Goal: Task Accomplishment & Management: Use online tool/utility

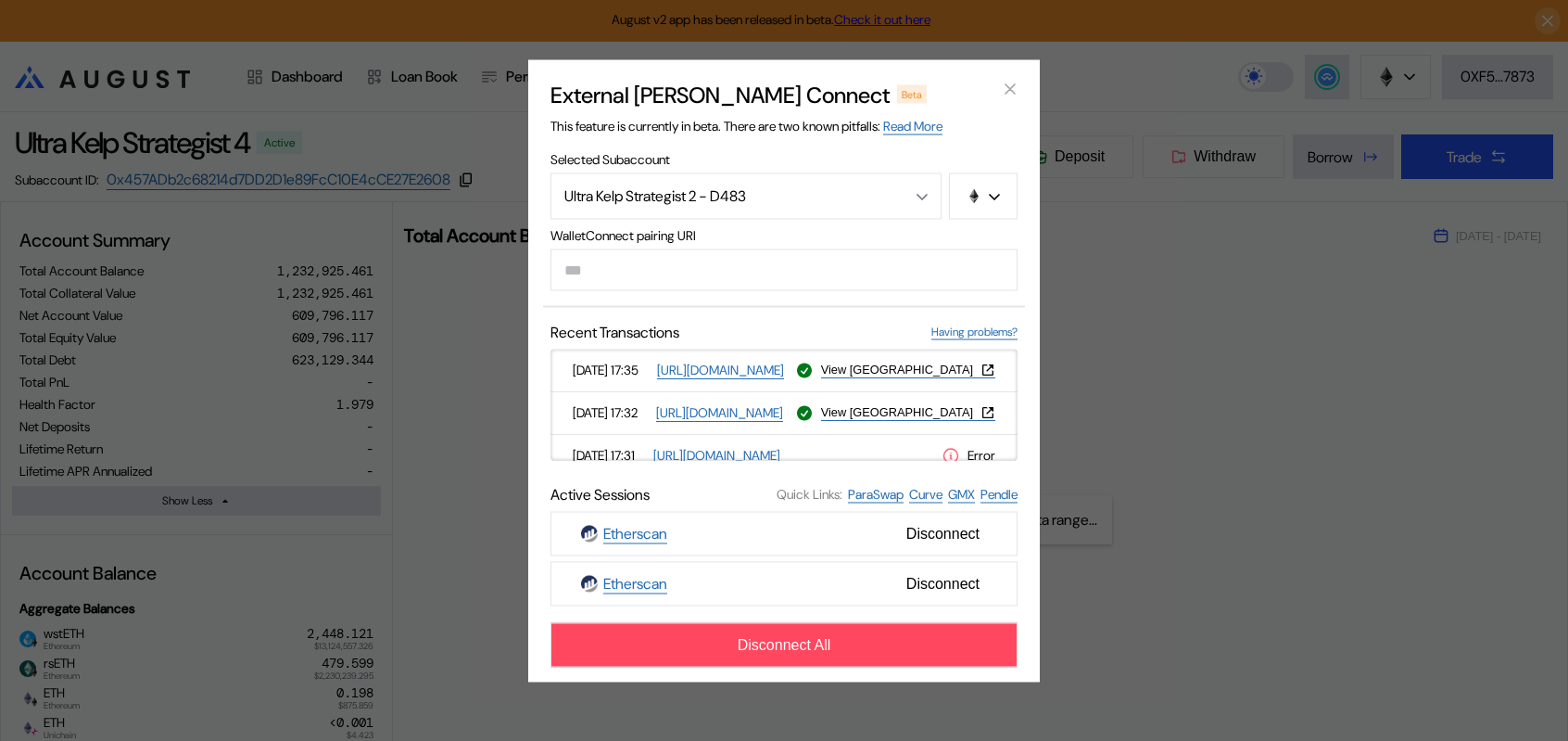
select select "*"
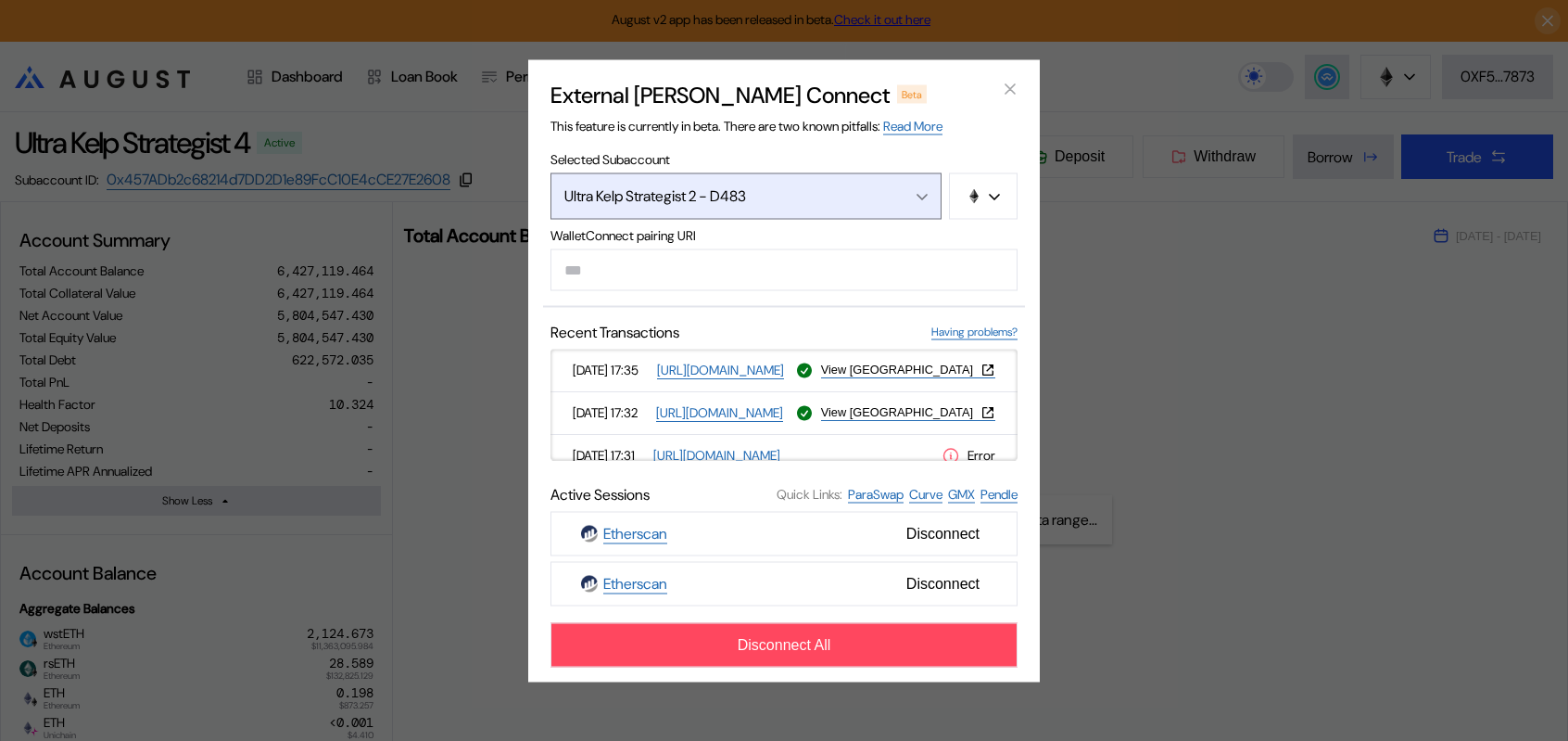
click at [923, 187] on div "Open menu" at bounding box center [917, 196] width 20 height 17
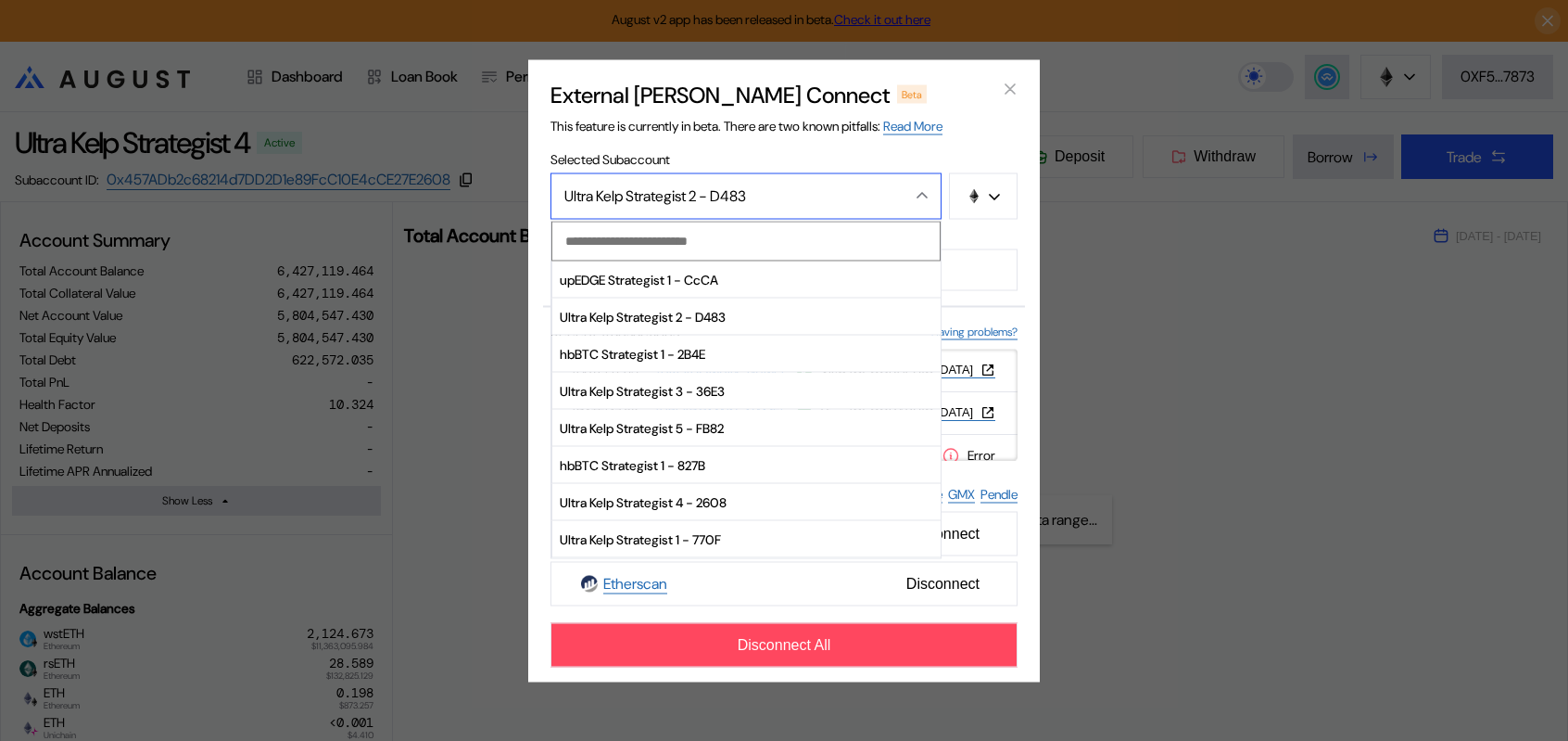
click at [923, 187] on div "Close menu" at bounding box center [917, 196] width 20 height 17
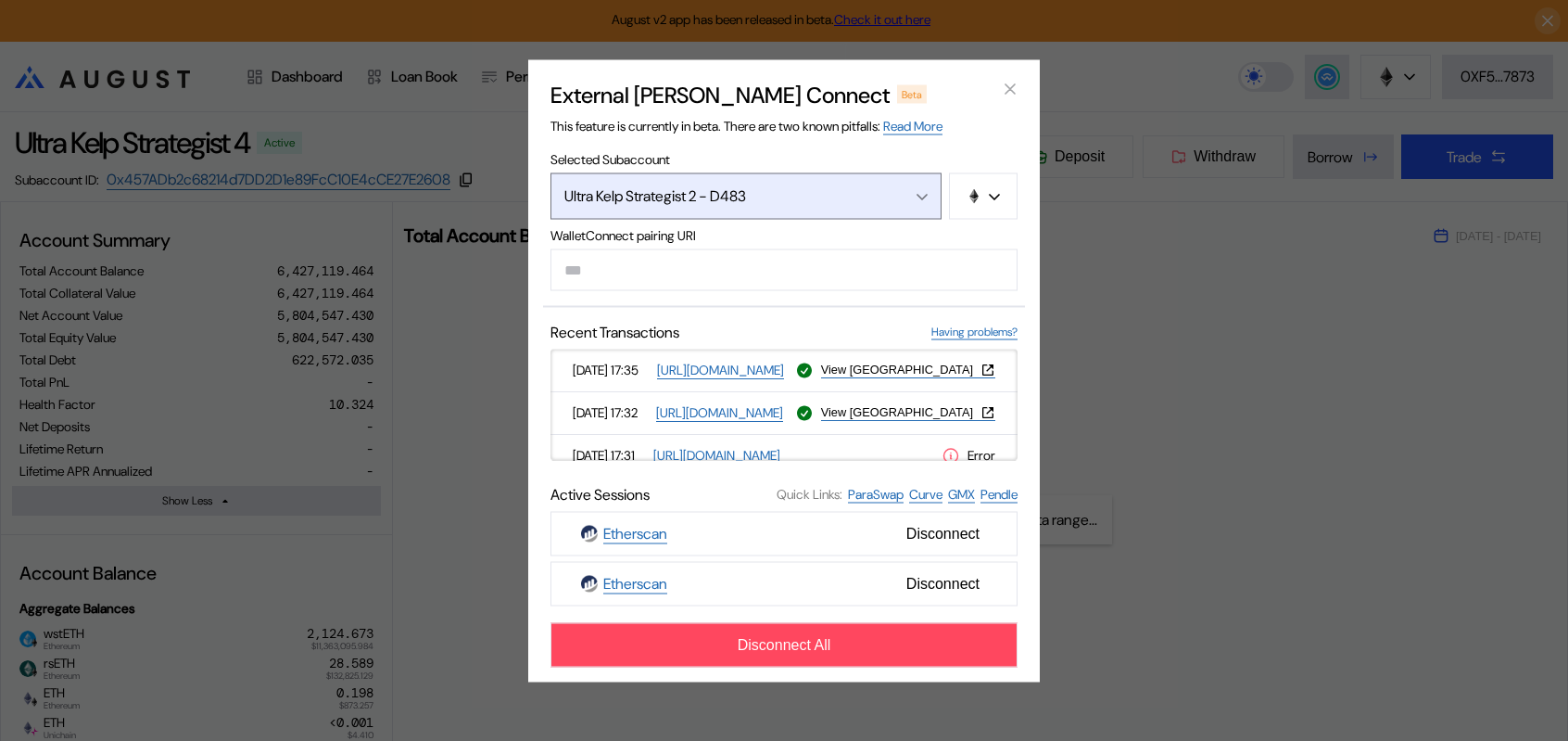
click at [923, 187] on div "Open menu" at bounding box center [917, 196] width 20 height 17
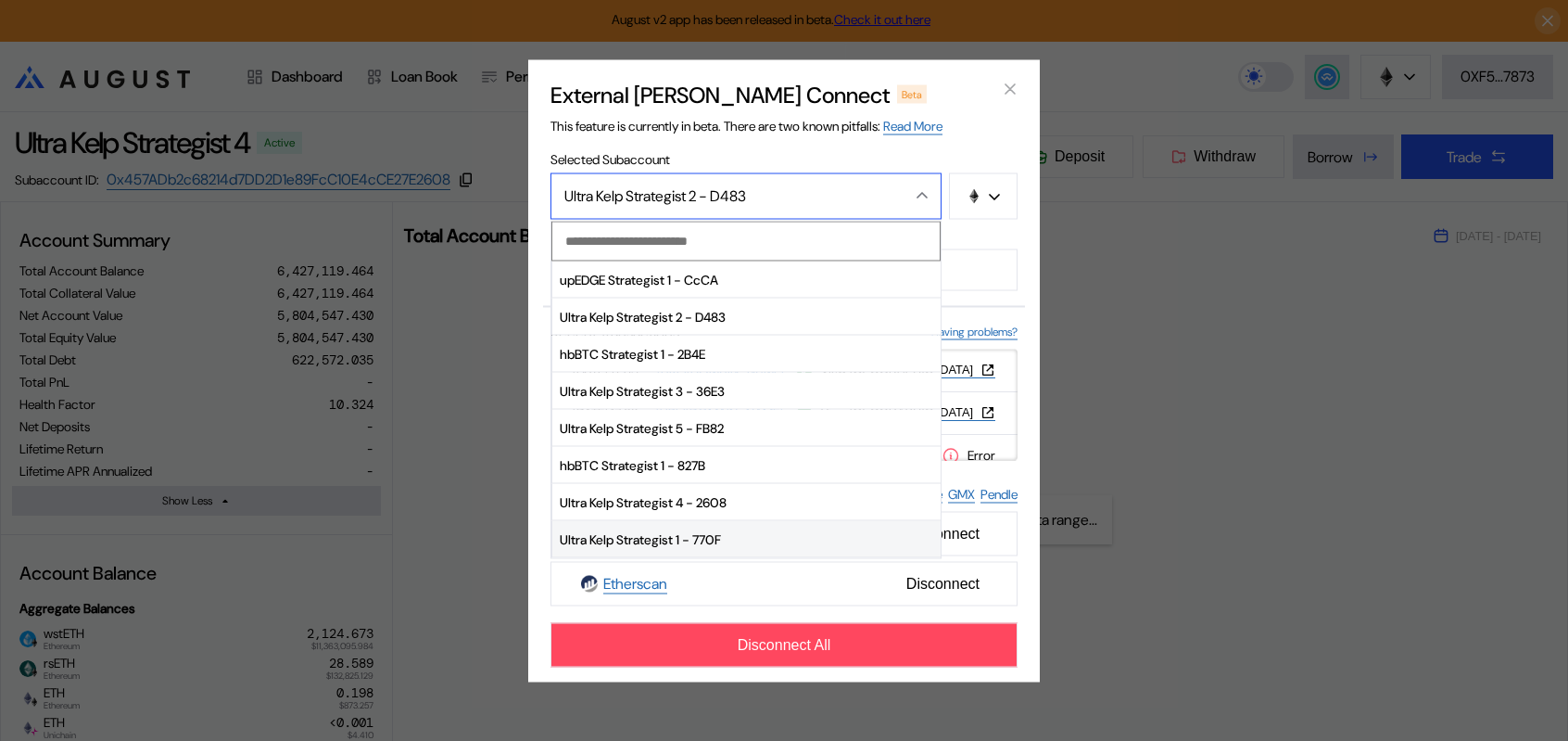
click at [629, 540] on span "Ultra Kelp Strategist 1 - 770F" at bounding box center [746, 540] width 389 height 37
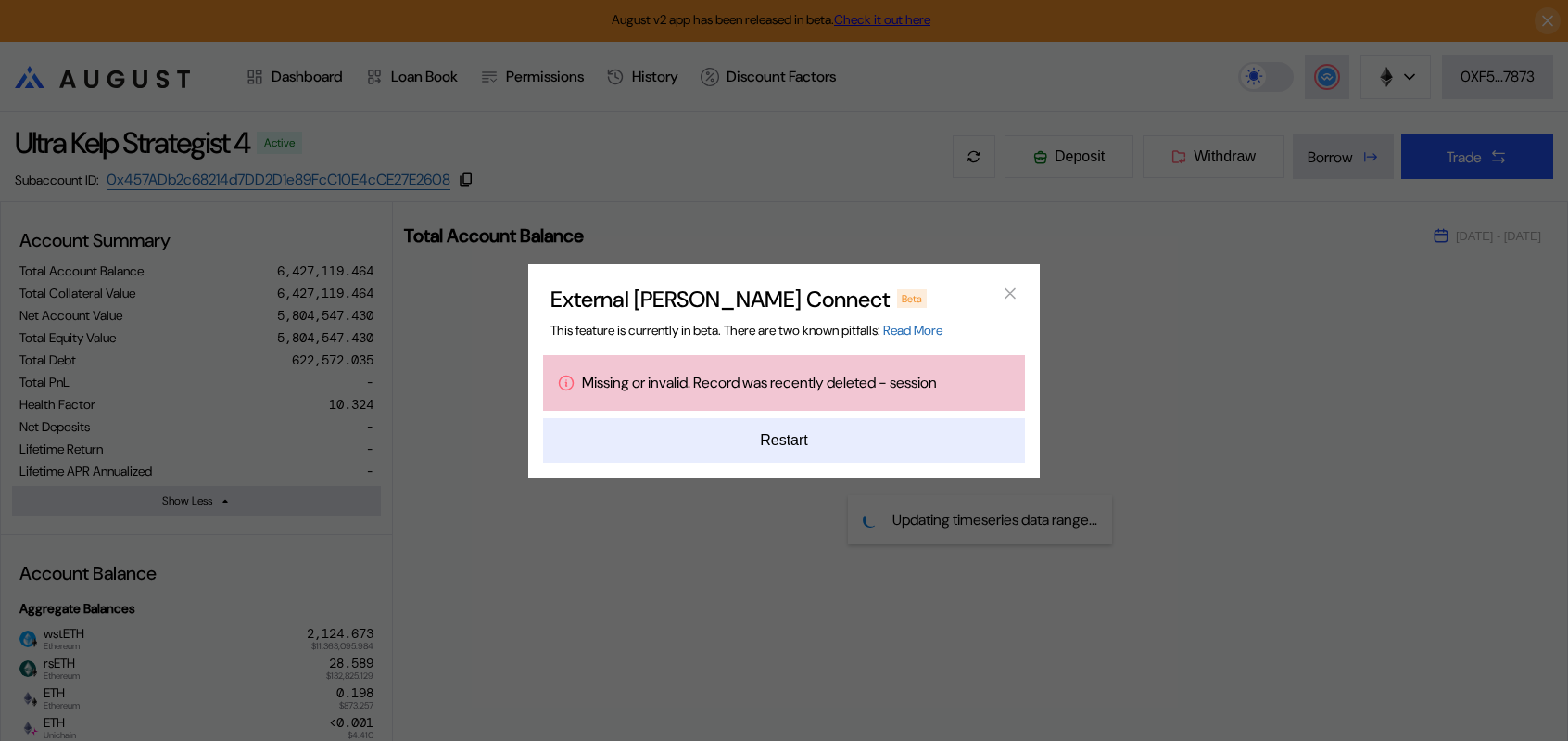
click at [778, 452] on button "Restart" at bounding box center [784, 441] width 482 height 45
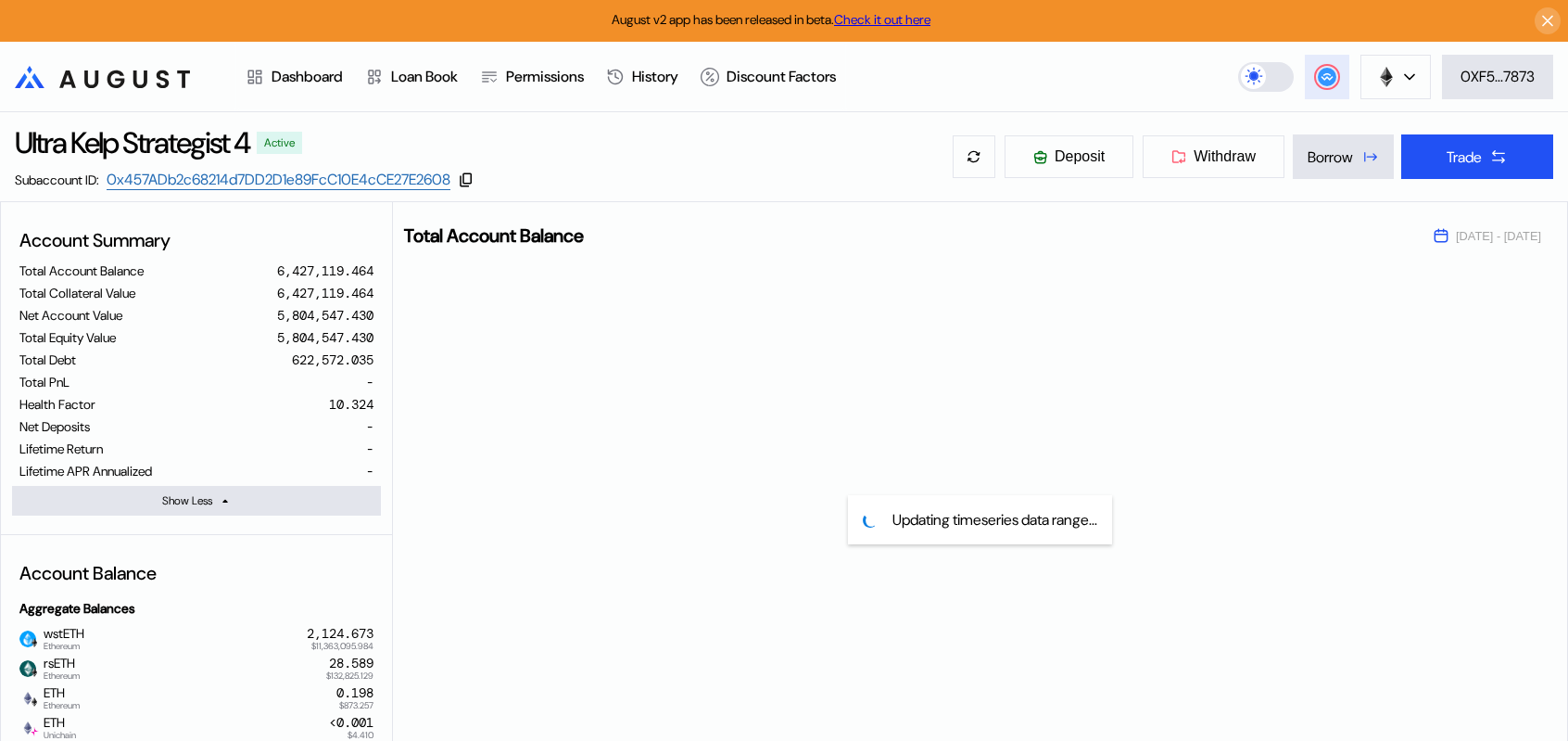
click at [1323, 68] on button at bounding box center [1327, 77] width 45 height 45
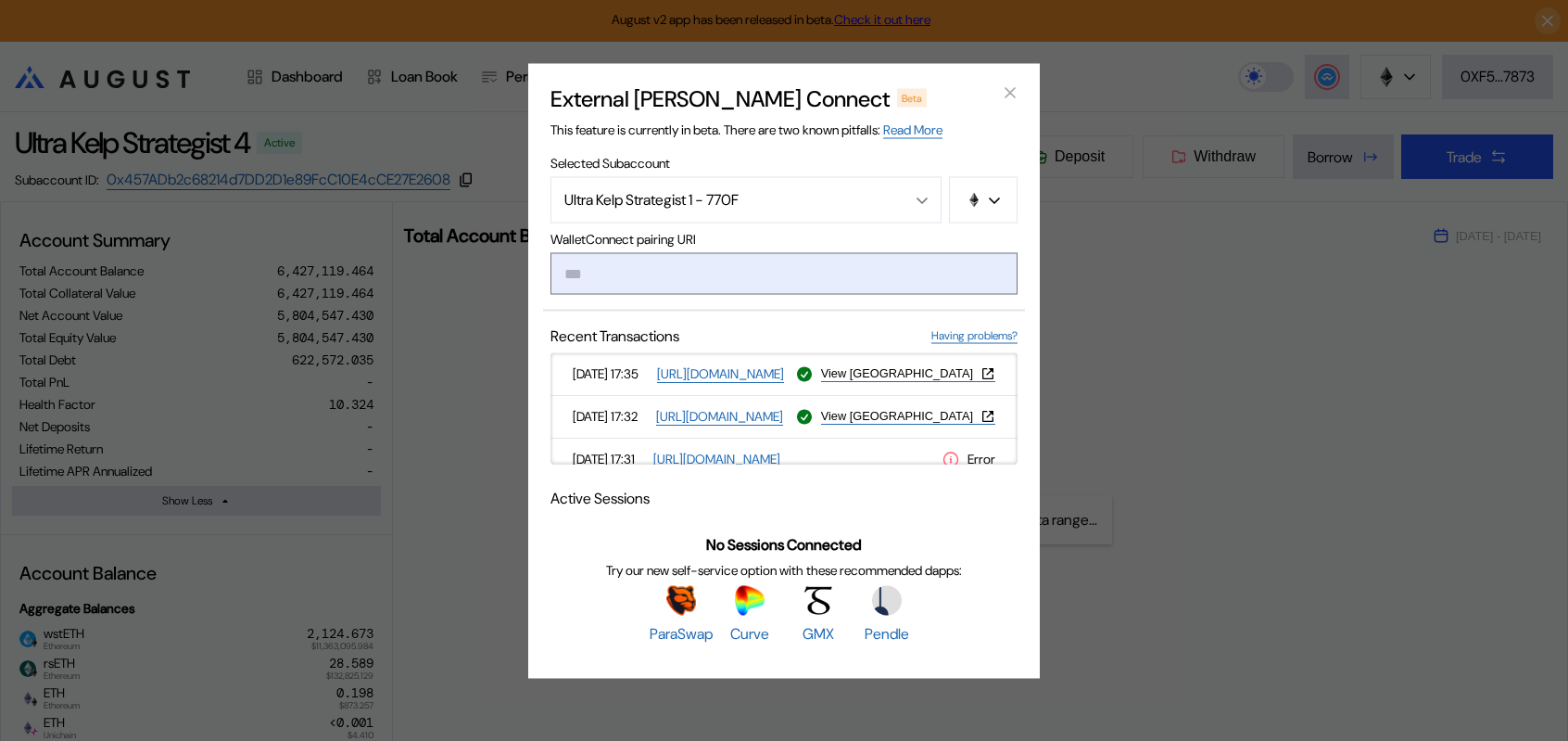
click at [798, 276] on input "modal" at bounding box center [784, 273] width 467 height 42
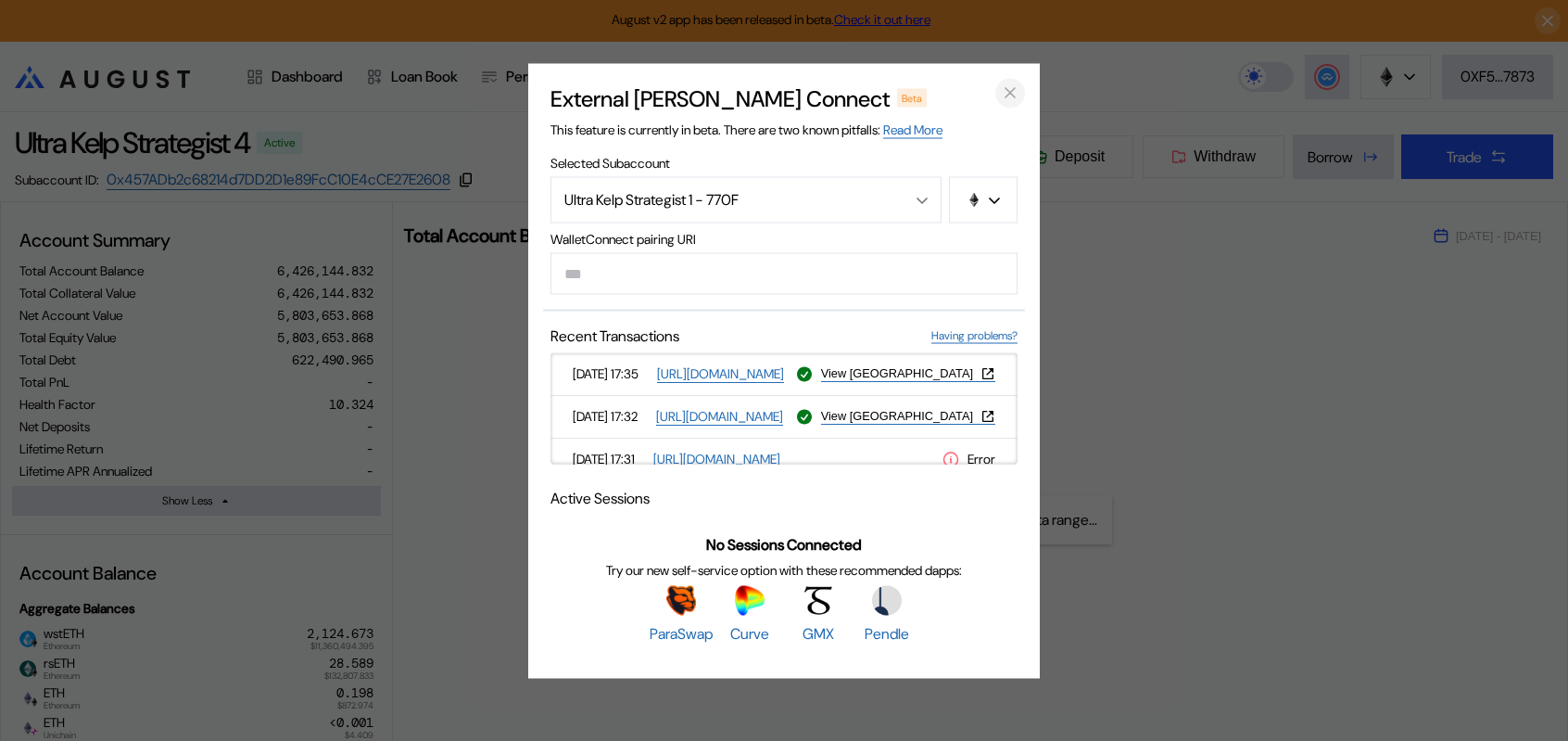
click at [1010, 88] on icon "close modal" at bounding box center [1010, 93] width 9 height 9
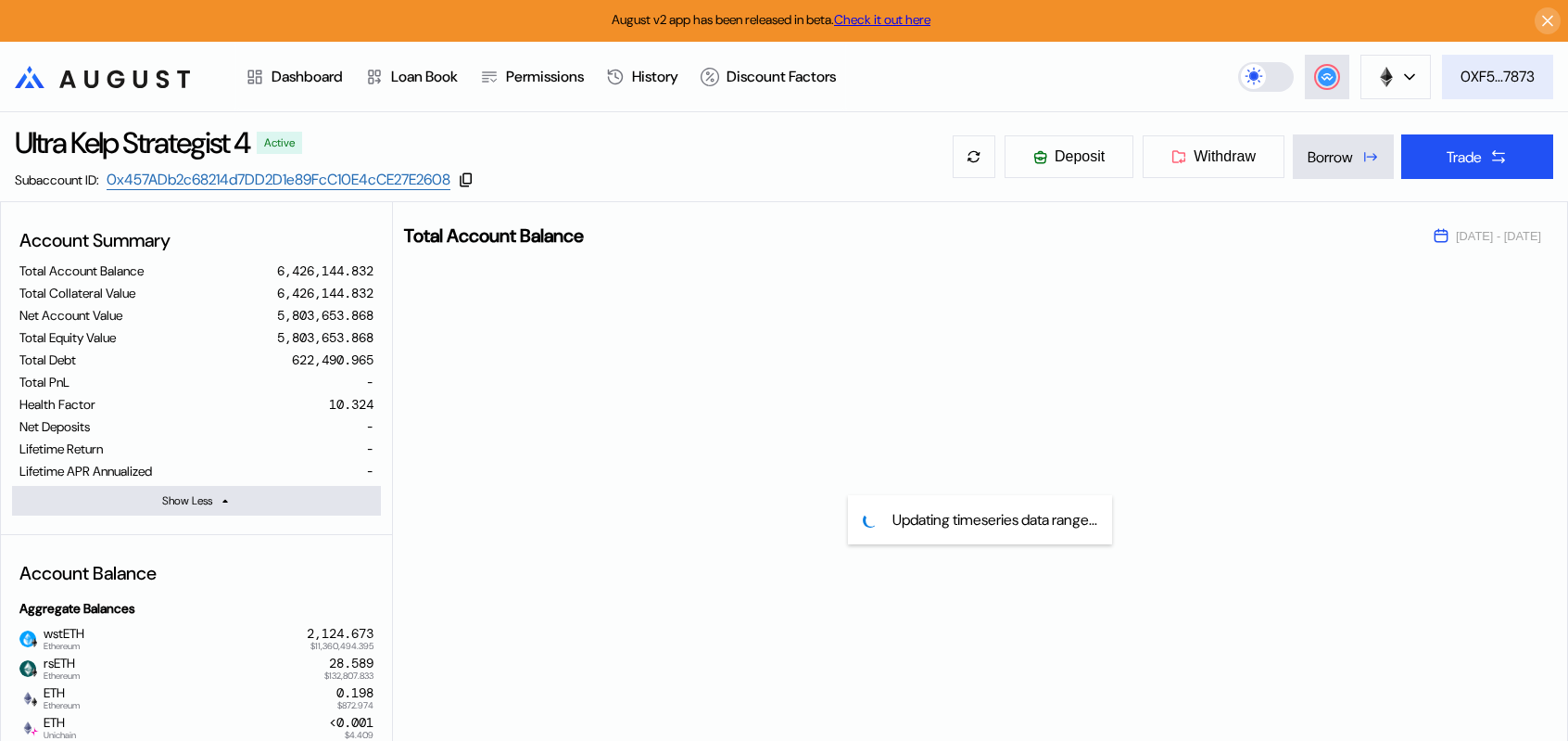
click at [1503, 83] on div "0XF5...7873" at bounding box center [1498, 76] width 74 height 19
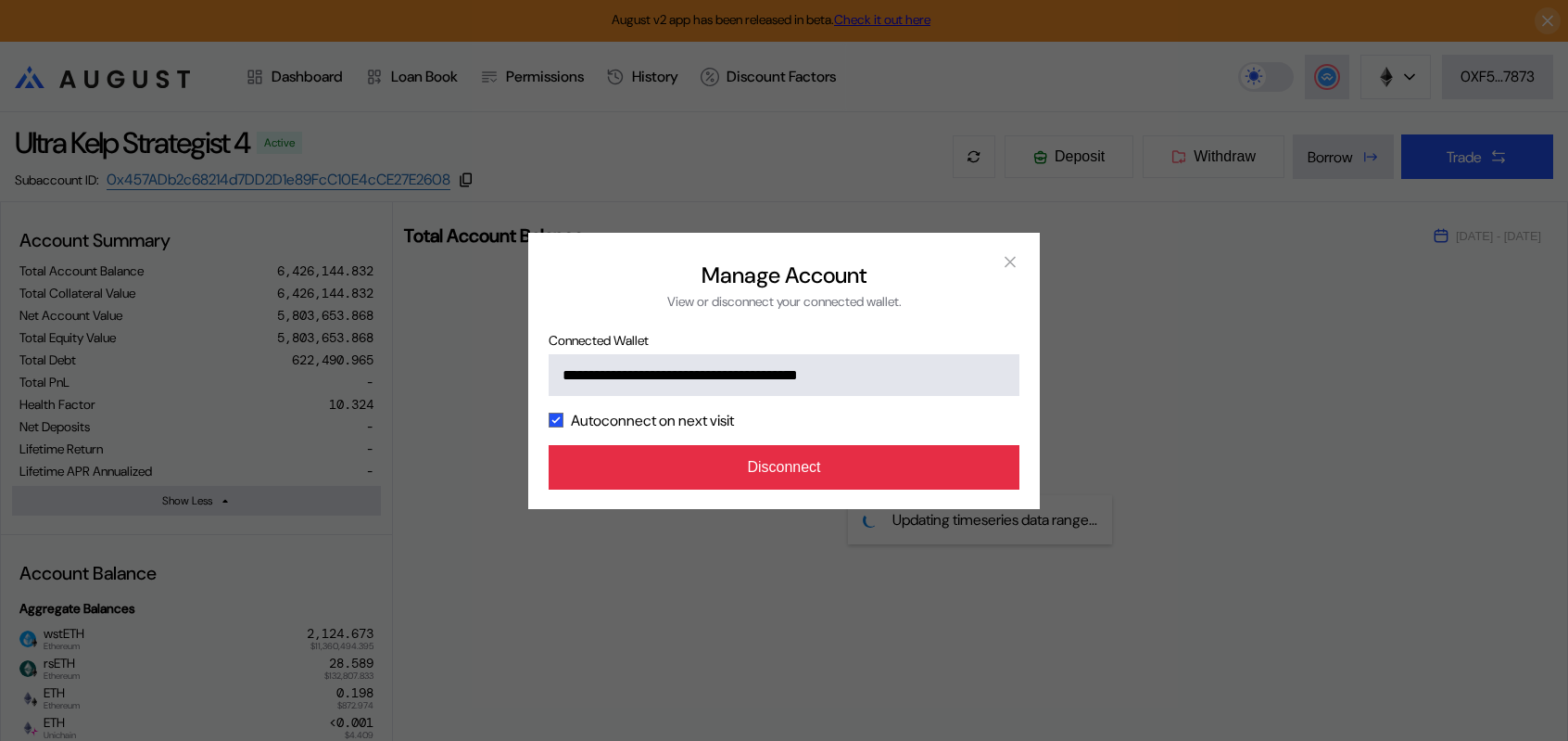
click at [778, 490] on button "Disconnect" at bounding box center [784, 467] width 471 height 45
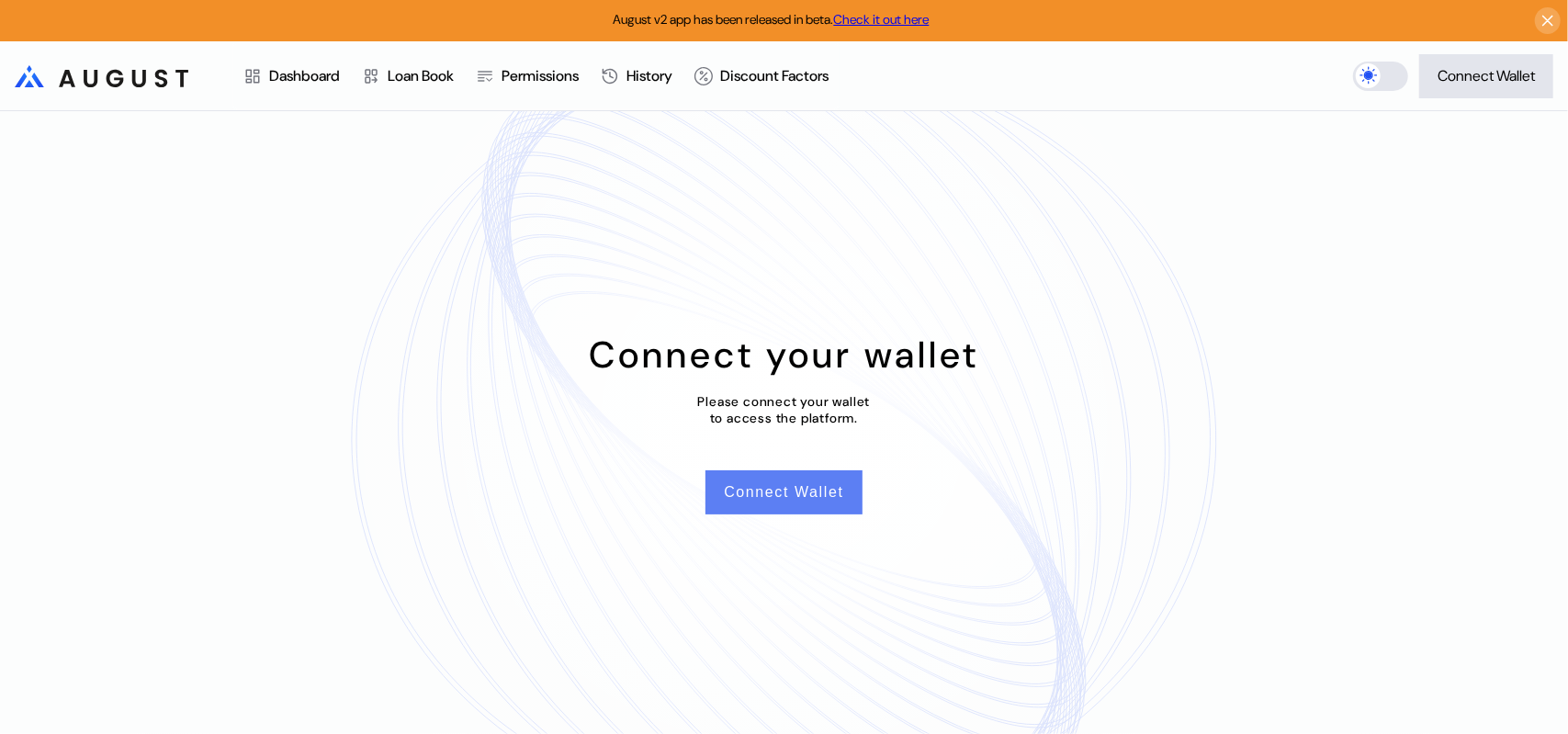
click at [781, 505] on button "Connect Wallet" at bounding box center [784, 492] width 156 height 44
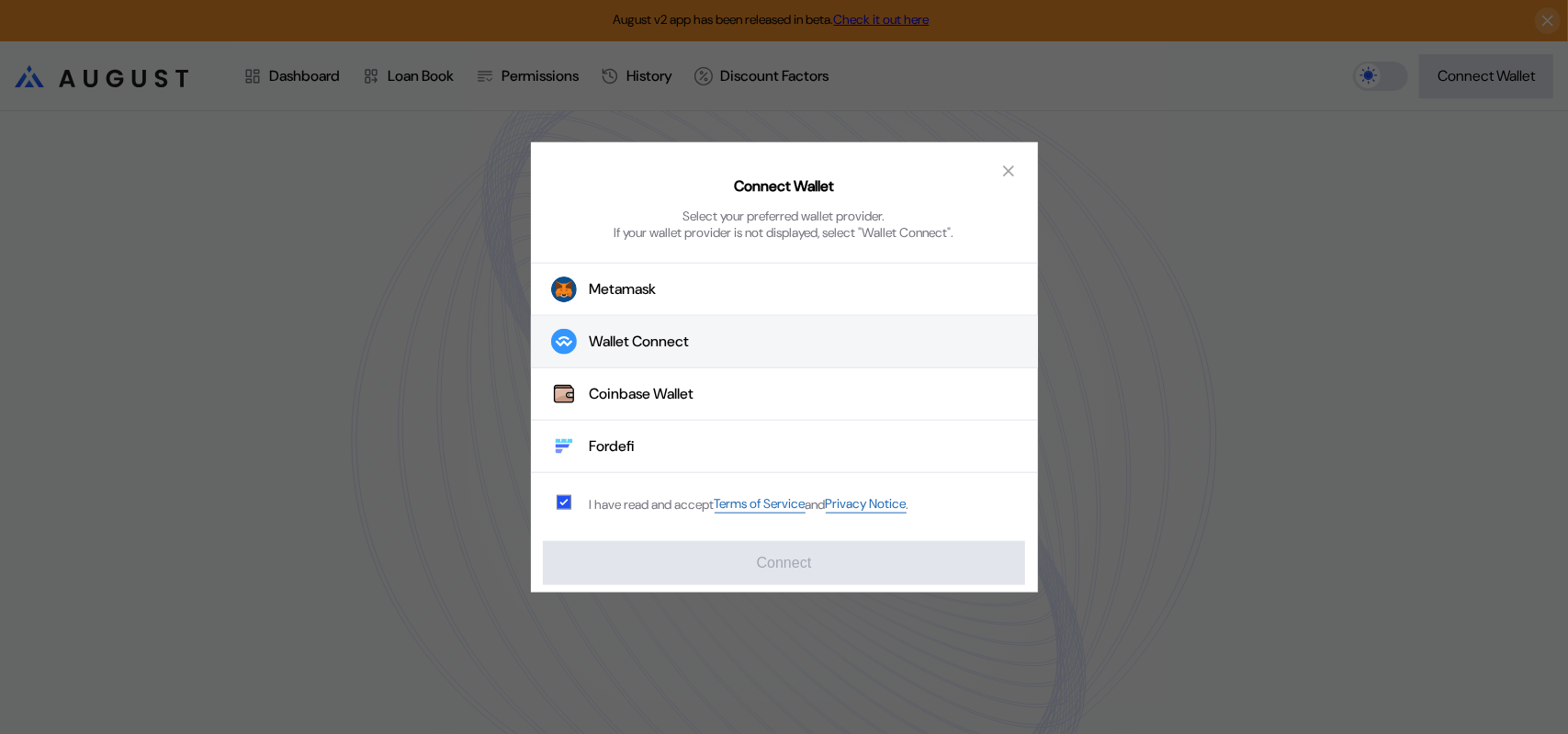
click at [678, 352] on div "Wallet Connect" at bounding box center [640, 342] width 100 height 19
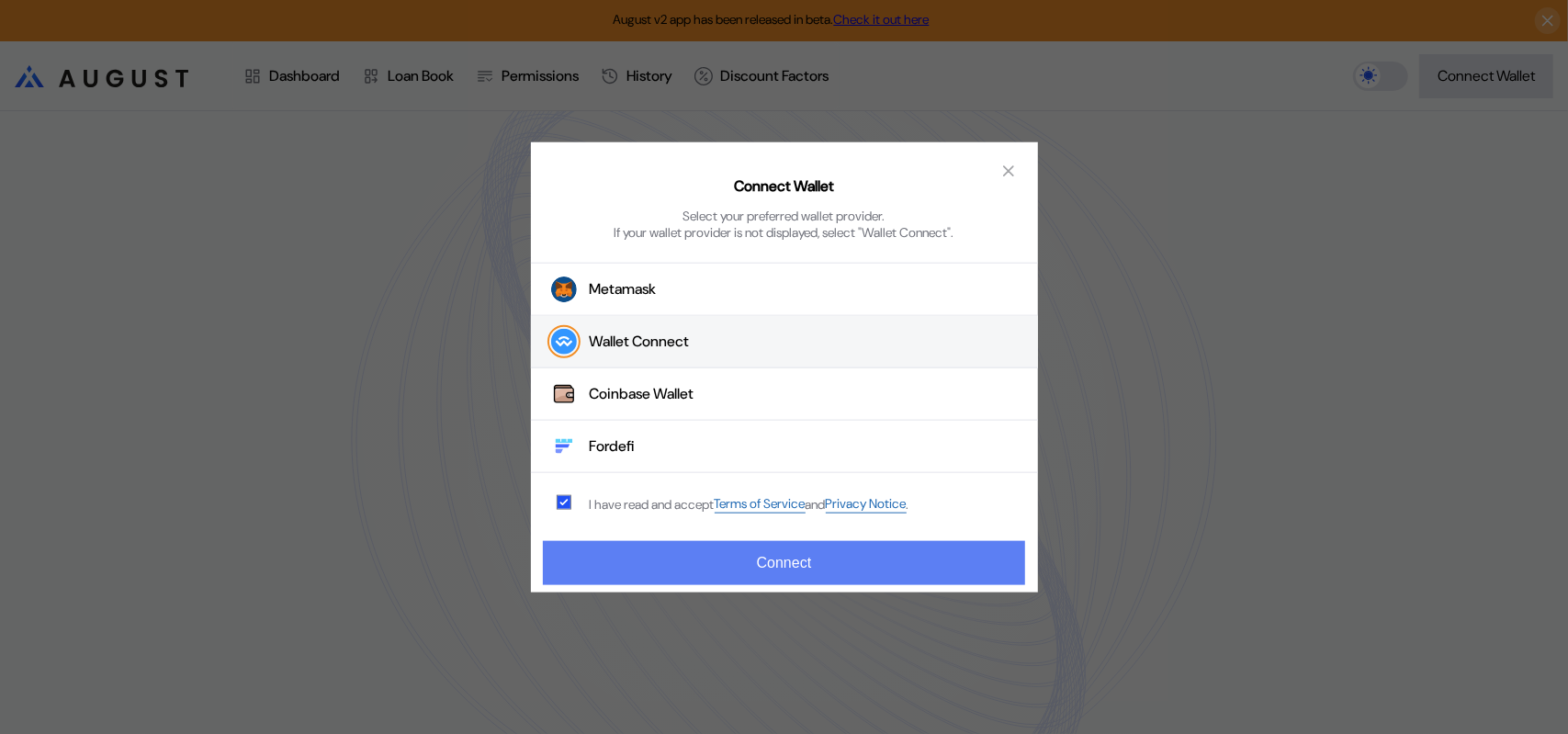
click at [780, 559] on button "Connect" at bounding box center [784, 563] width 482 height 44
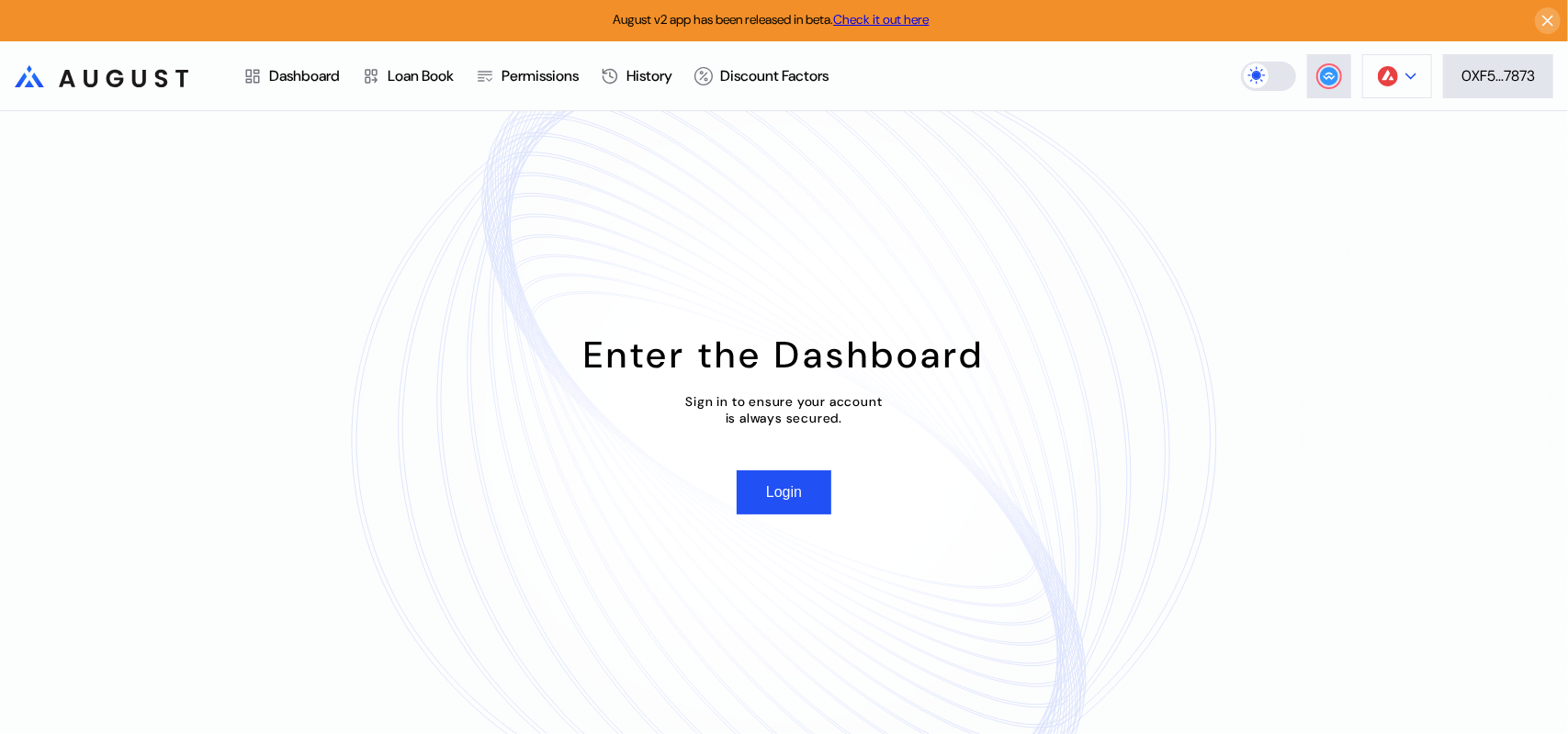
click at [1415, 65] on button at bounding box center [1397, 76] width 70 height 44
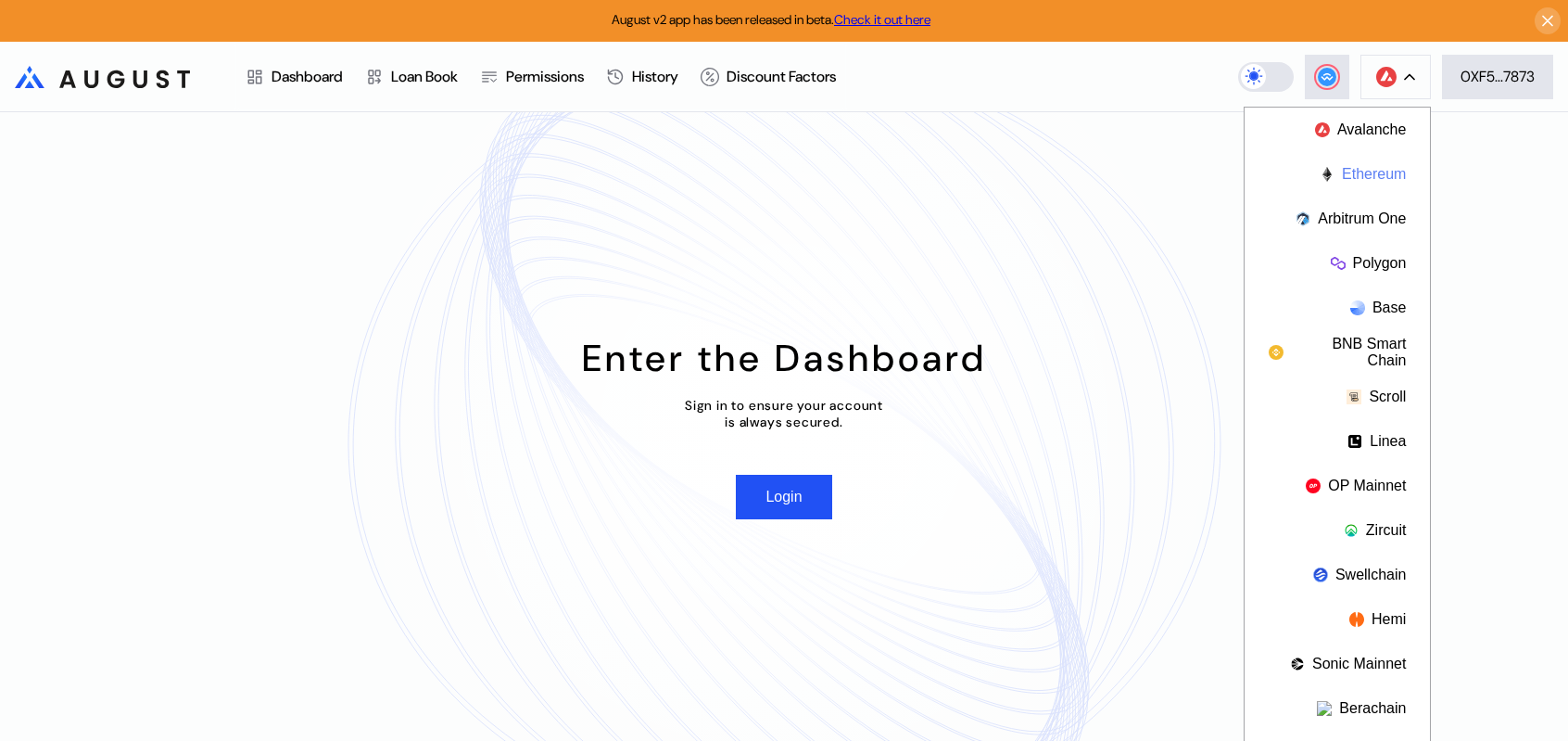
click at [1373, 176] on button "Ethereum" at bounding box center [1337, 174] width 185 height 45
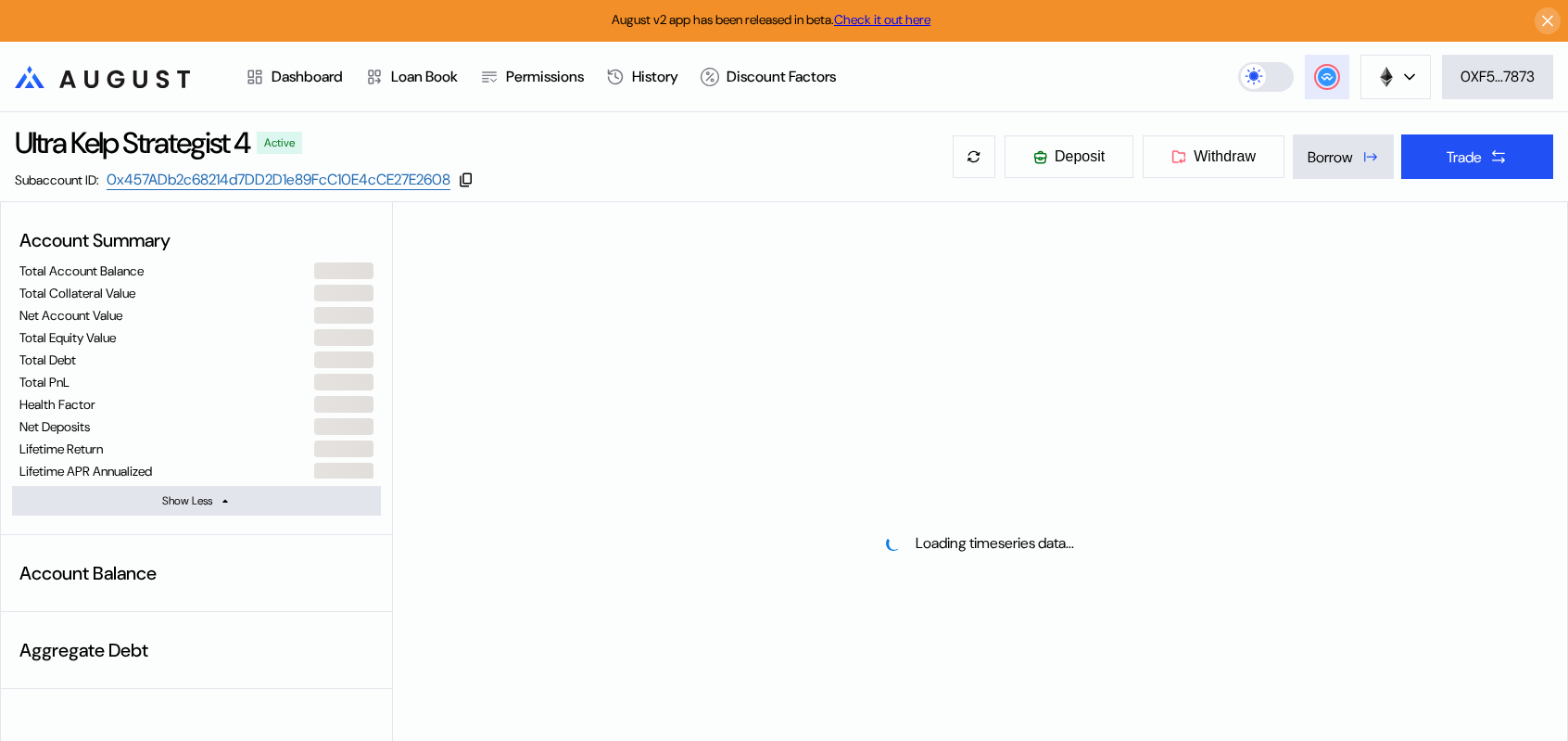
click at [1326, 78] on circle at bounding box center [1327, 77] width 19 height 19
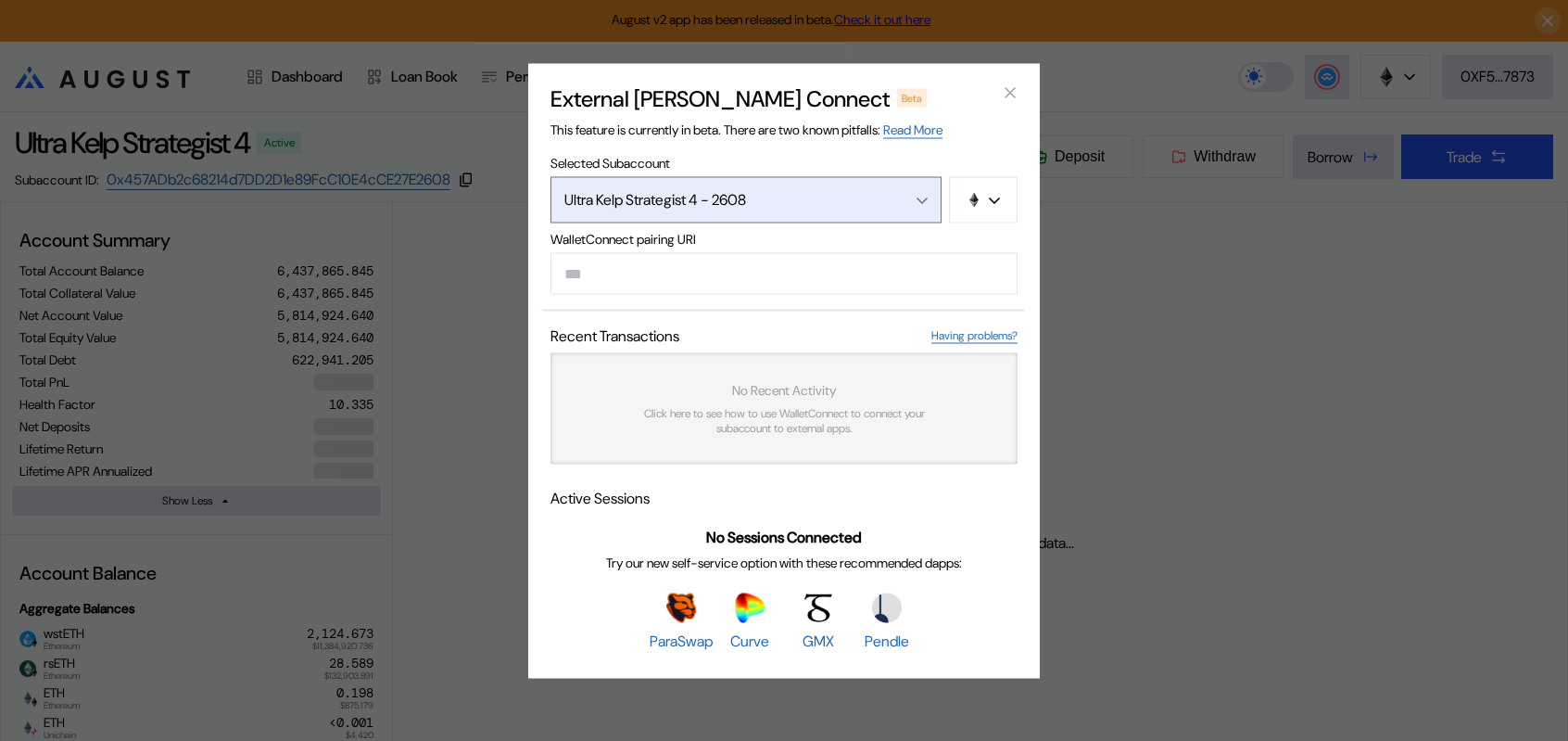
click at [786, 190] on div "Ultra Kelp Strategist 4 - 2608" at bounding box center [726, 199] width 324 height 19
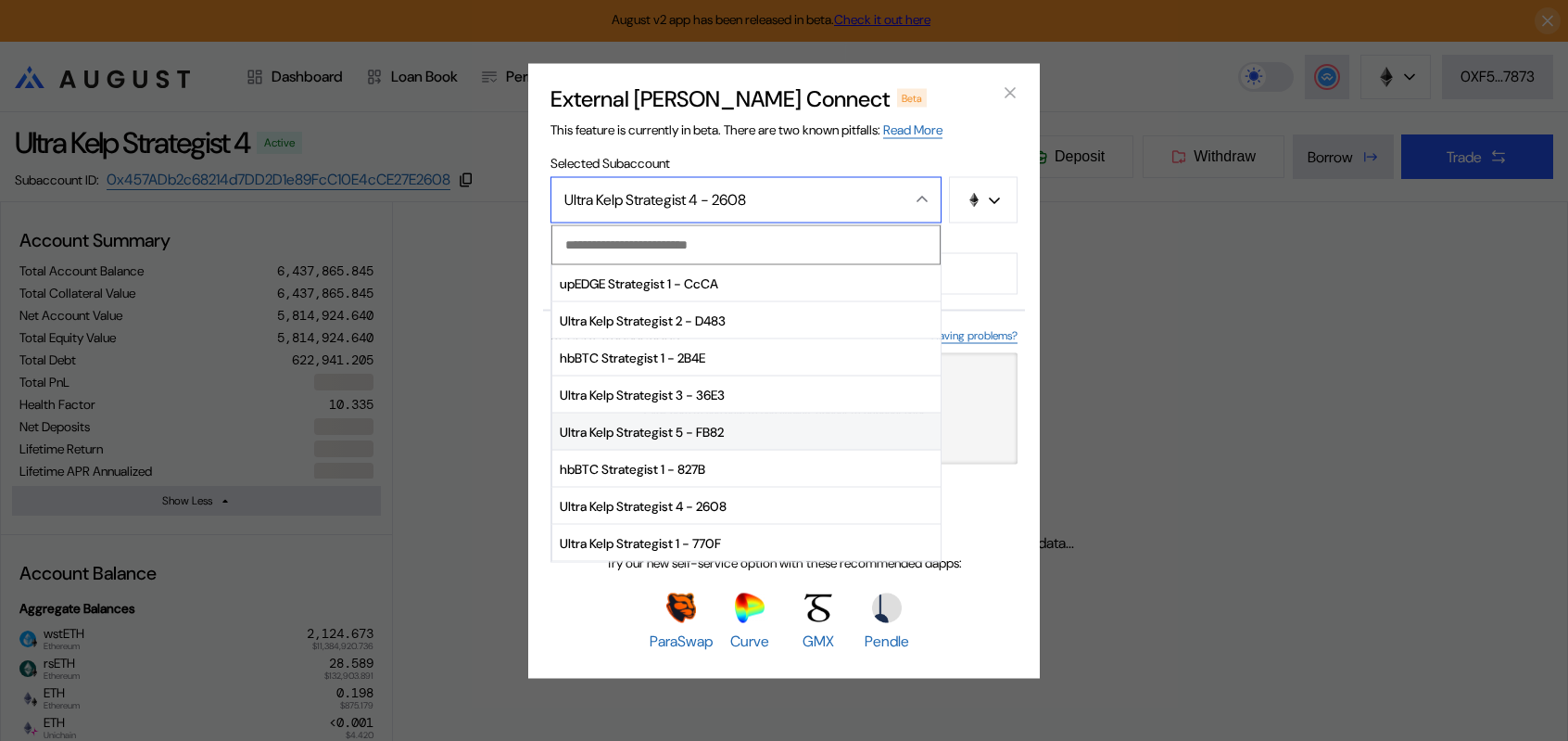
scroll to position [93, 0]
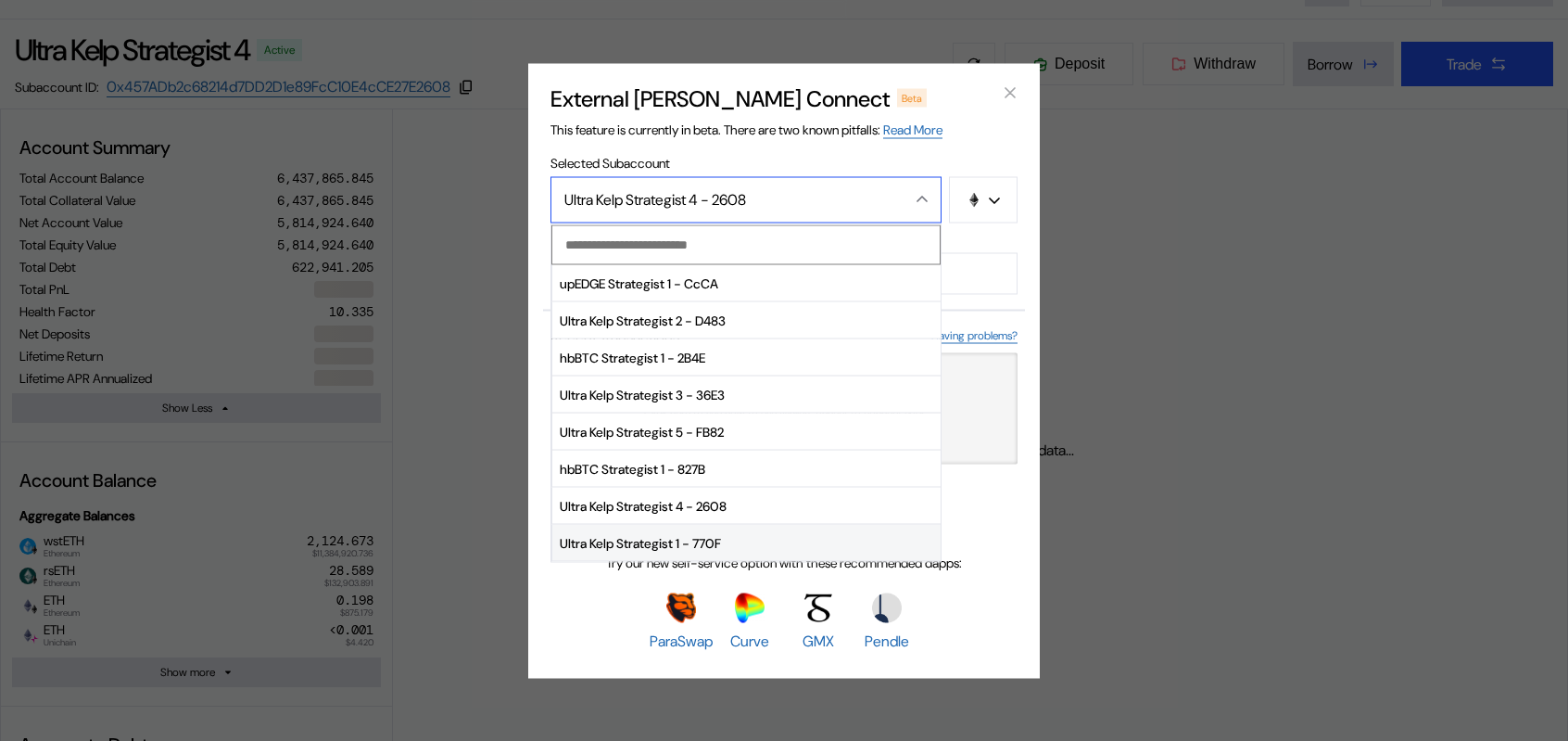
click at [668, 530] on span "Ultra Kelp Strategist 1 - 770F" at bounding box center [746, 543] width 389 height 37
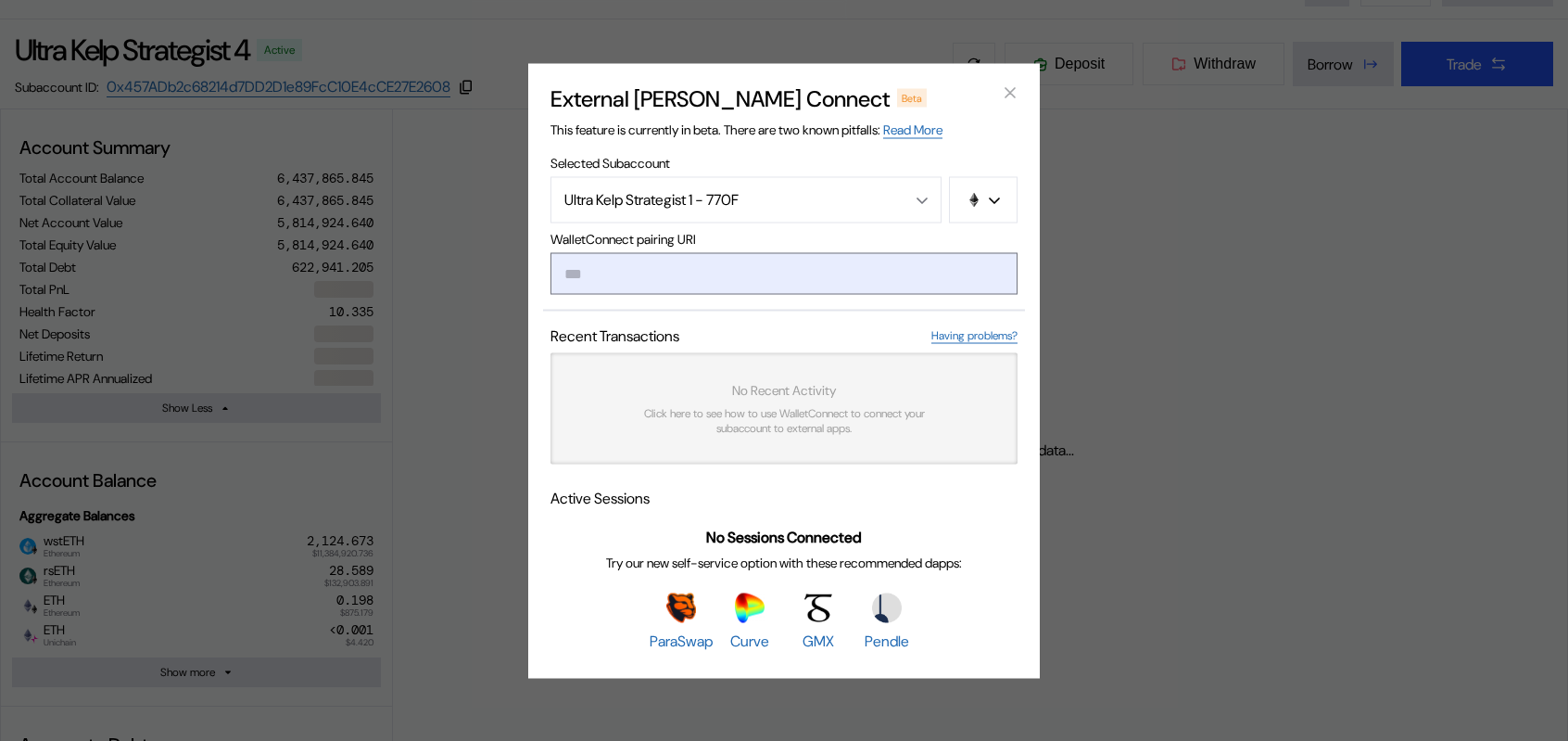
click at [758, 274] on input "modal" at bounding box center [784, 273] width 467 height 42
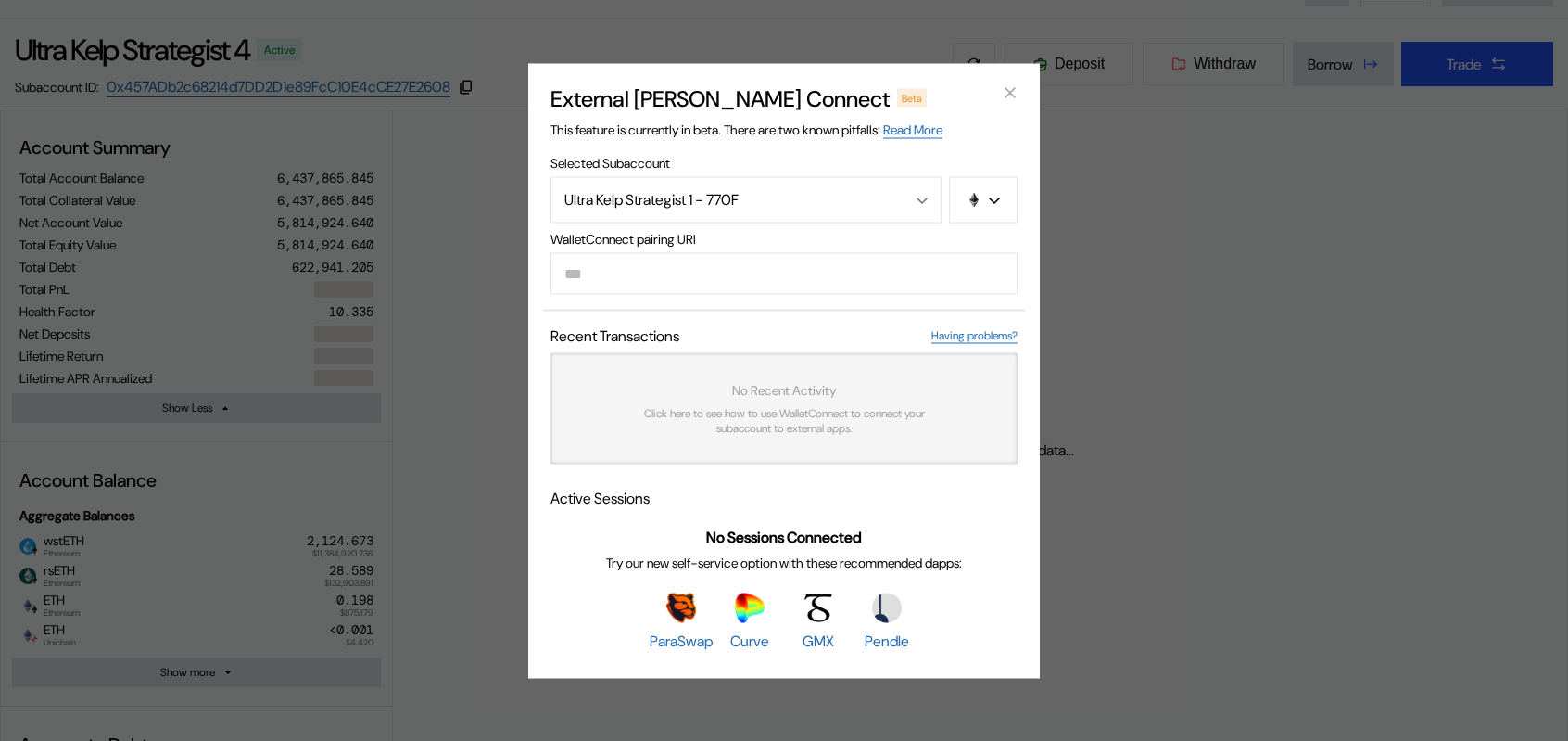
select select "*"
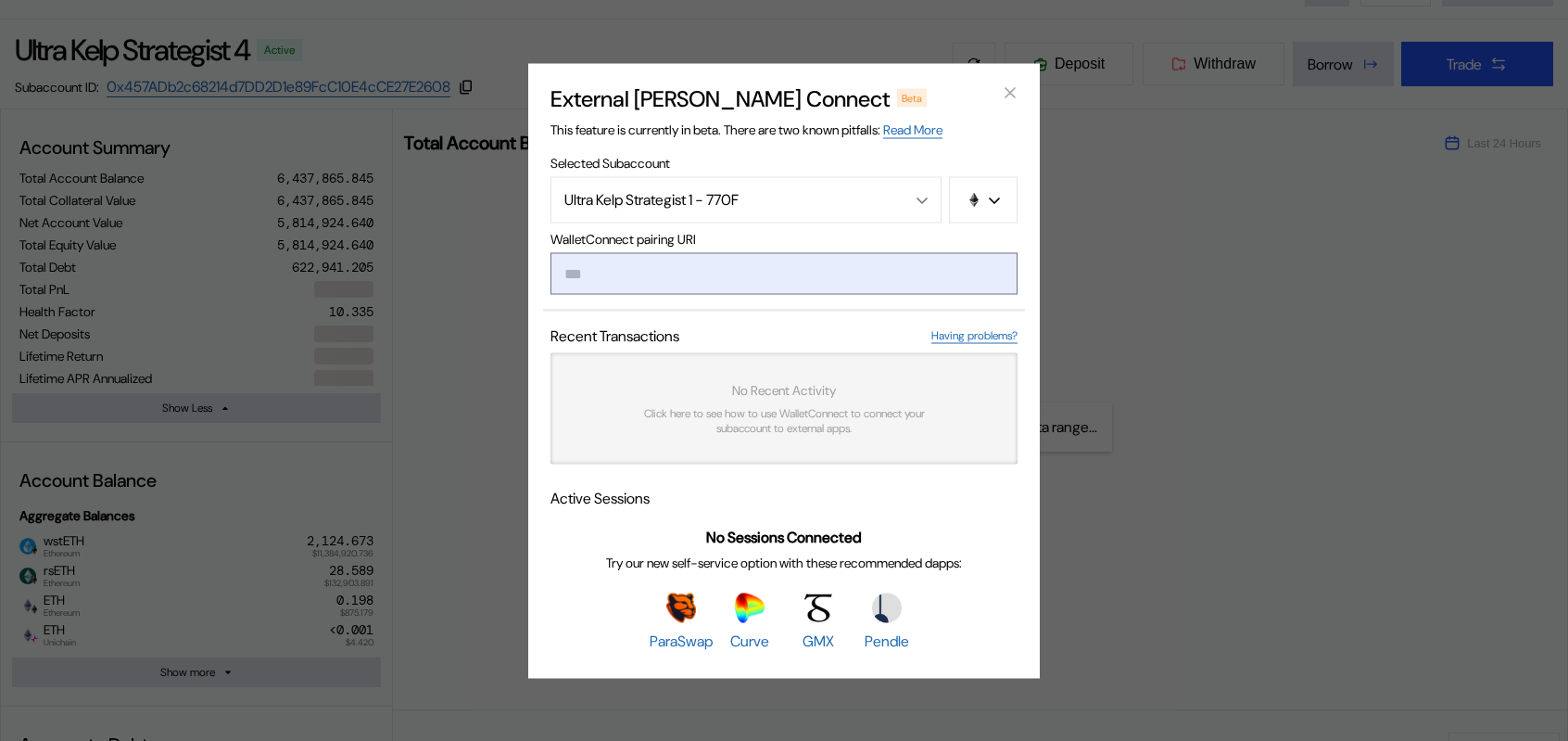
paste input "**********"
type input "**********"
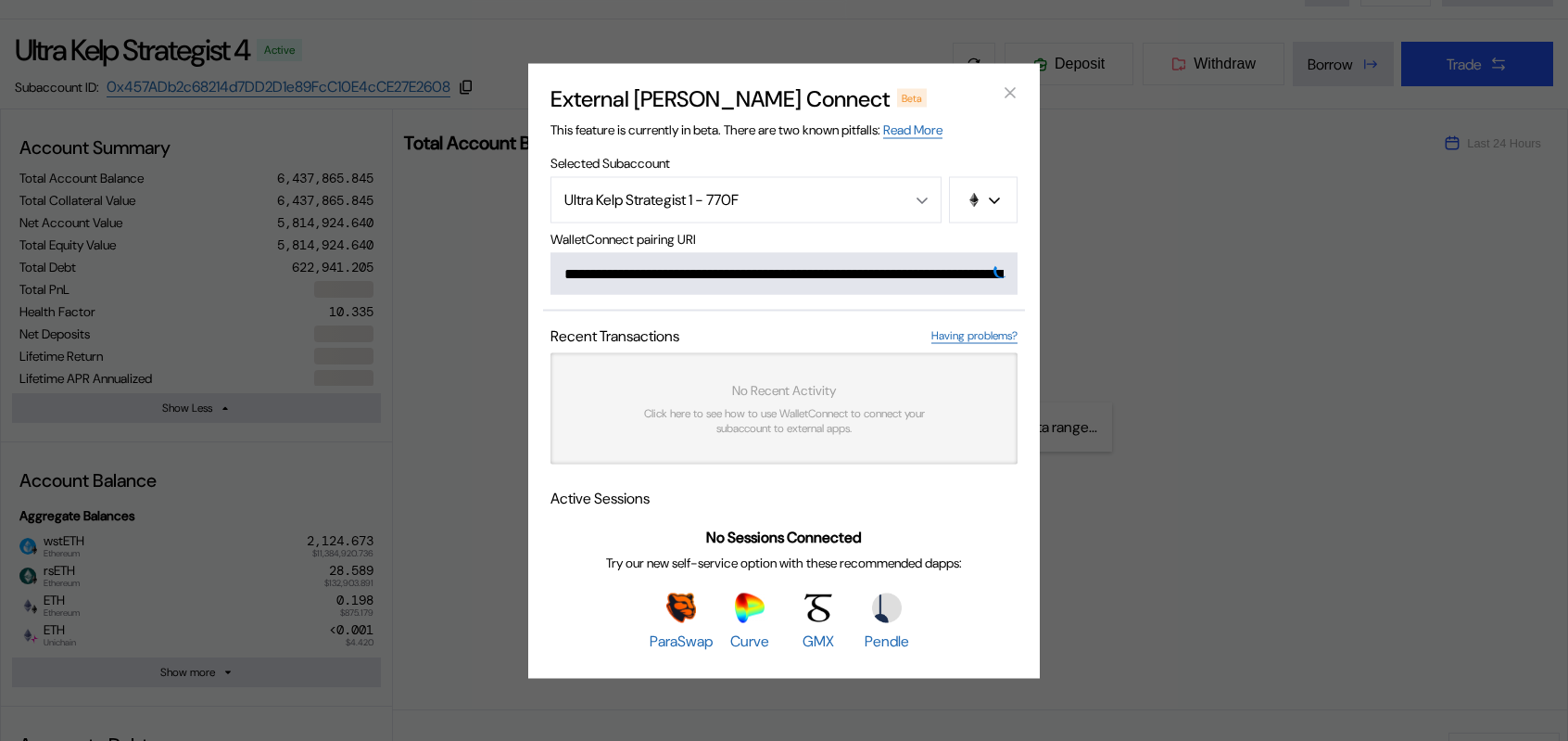
scroll to position [0, 1119]
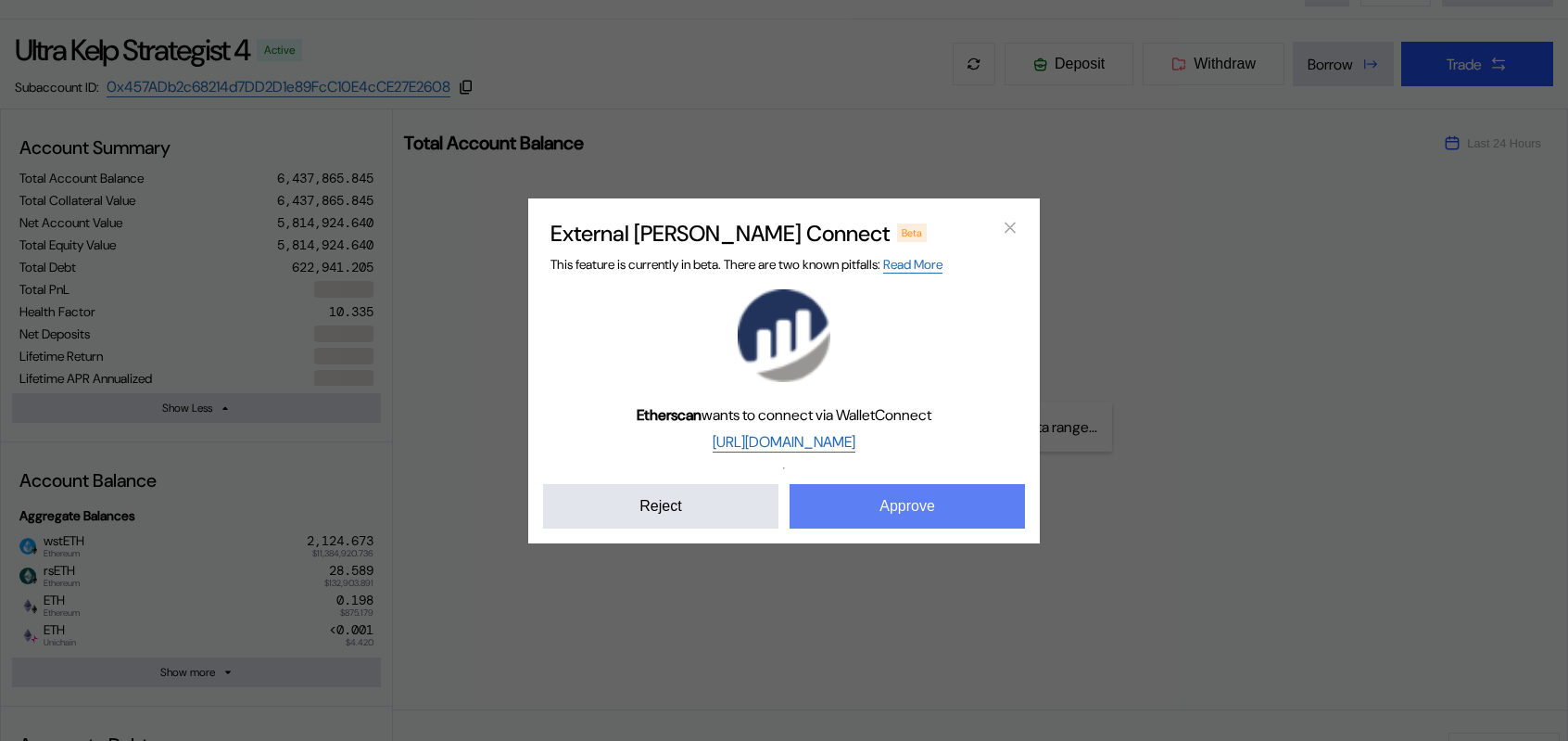
click at [910, 529] on button "Approve" at bounding box center [907, 506] width 236 height 45
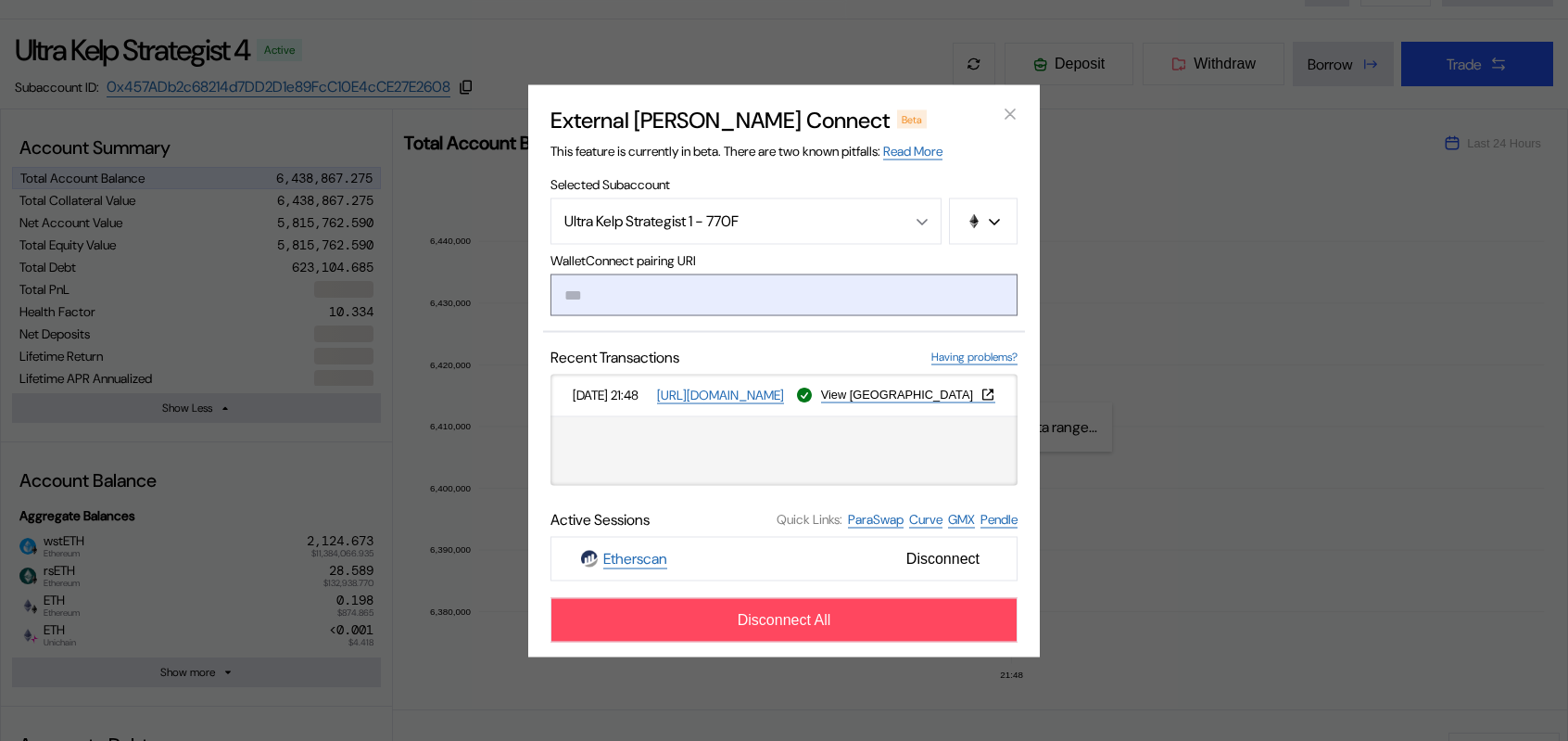
paste input "**********"
type input "**********"
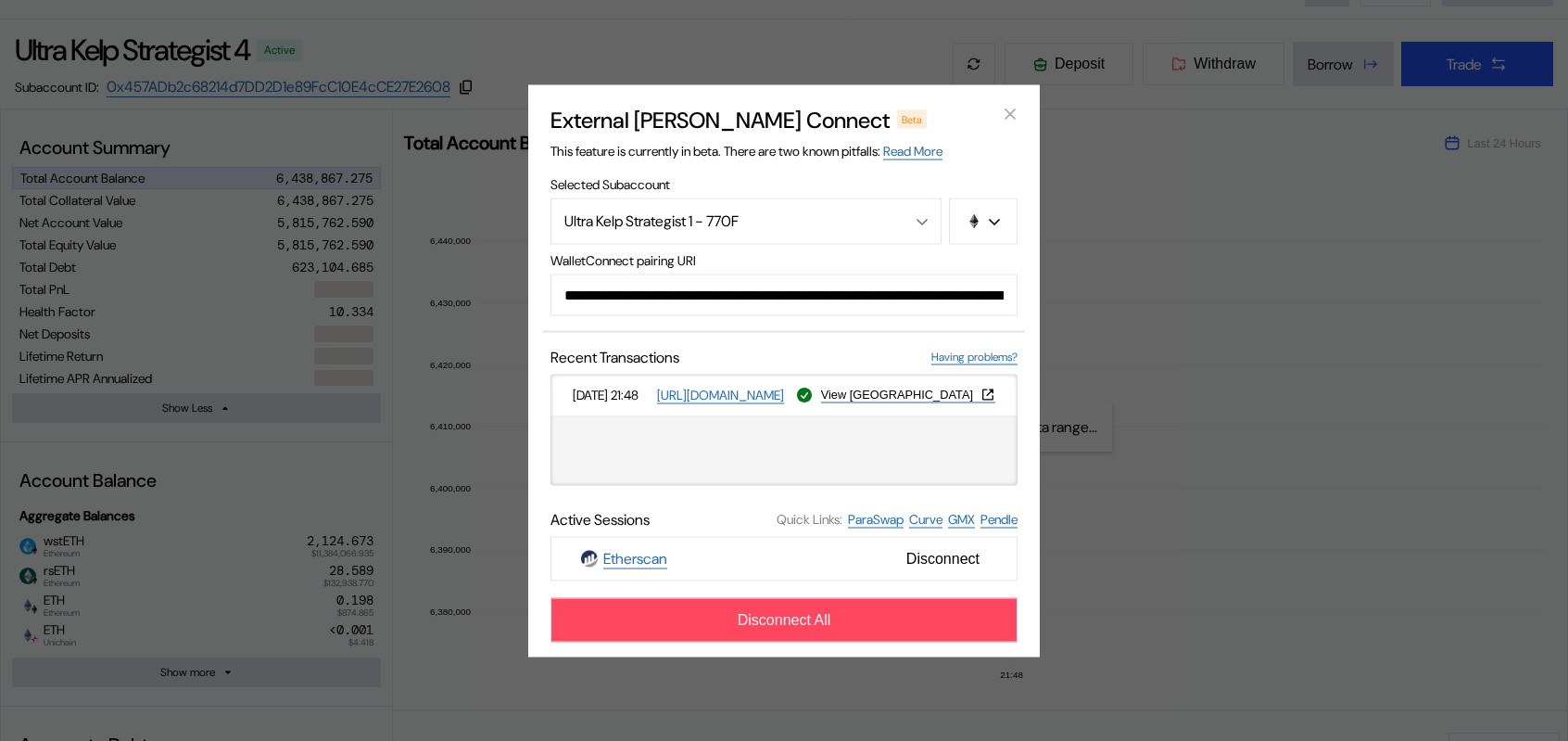
scroll to position [0, 1117]
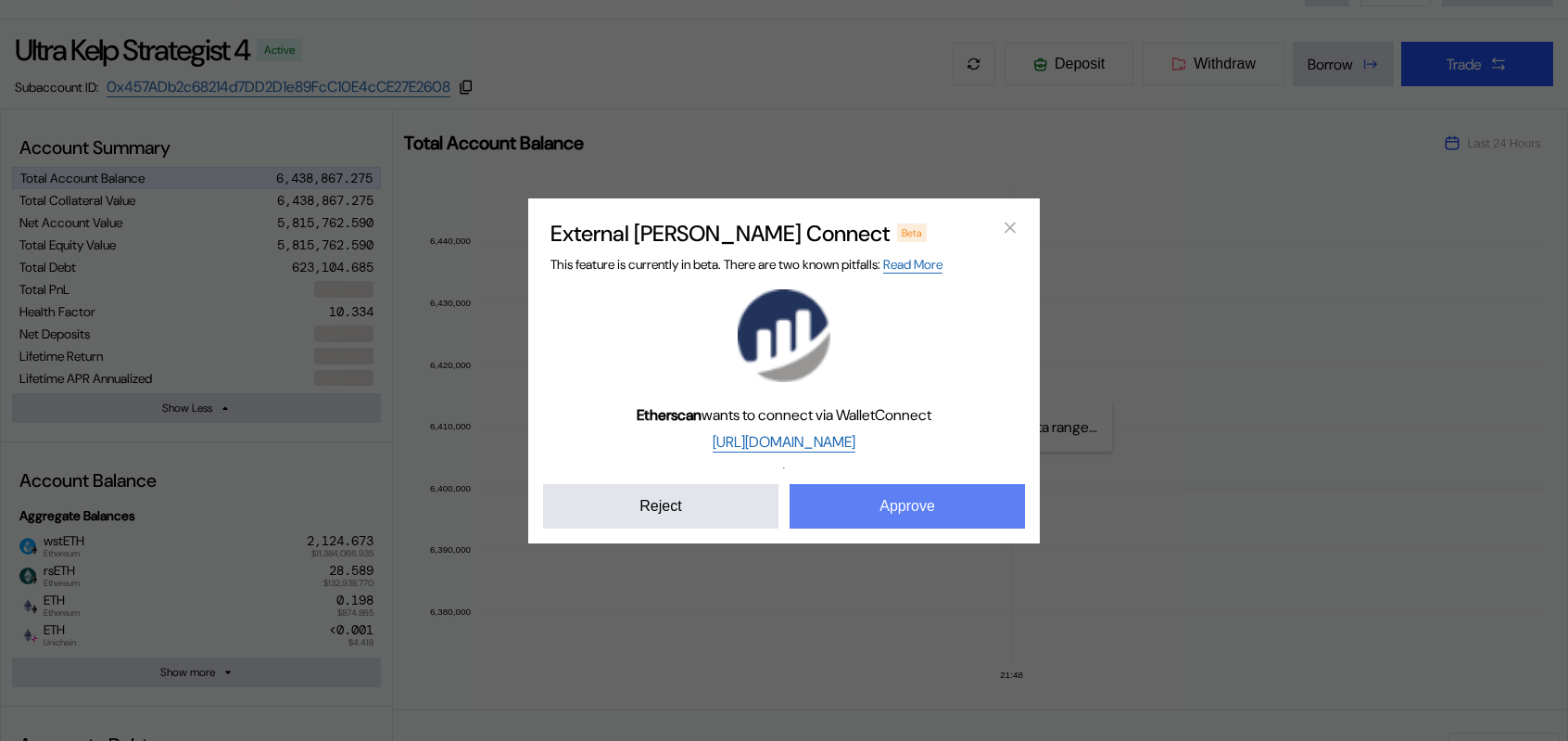
click at [917, 525] on button "Approve" at bounding box center [907, 506] width 236 height 45
